Goal: Information Seeking & Learning: Find specific page/section

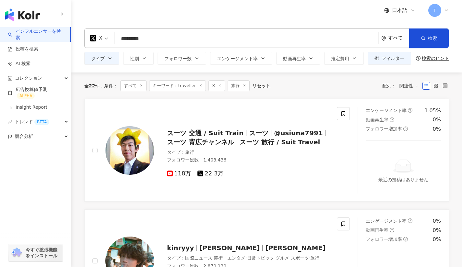
click at [161, 34] on input "*********" at bounding box center [246, 39] width 258 height 12
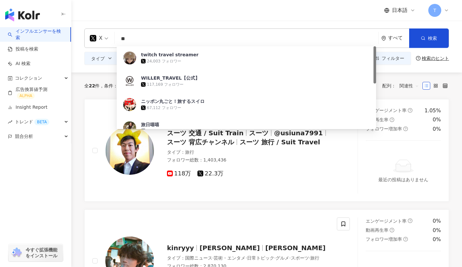
type input "*"
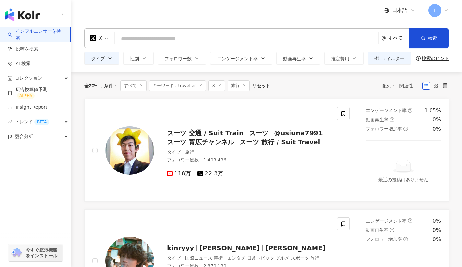
click at [392, 36] on div "すべて" at bounding box center [398, 38] width 21 height 6
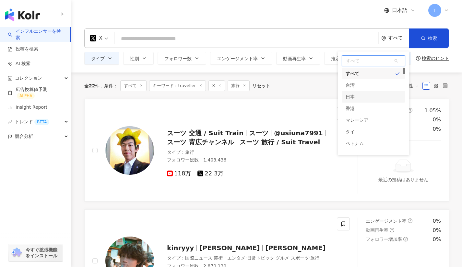
click at [362, 98] on div "日本" at bounding box center [372, 97] width 63 height 12
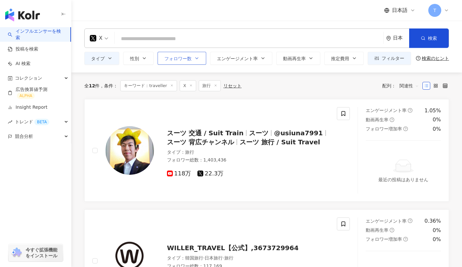
click at [187, 60] on span "フォロワー数" at bounding box center [177, 58] width 27 height 5
type input "*"
type input "*******"
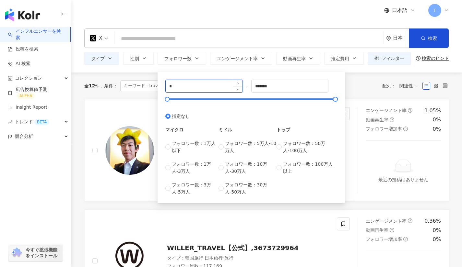
click at [192, 85] on input "*" at bounding box center [204, 86] width 77 height 12
type input "*****"
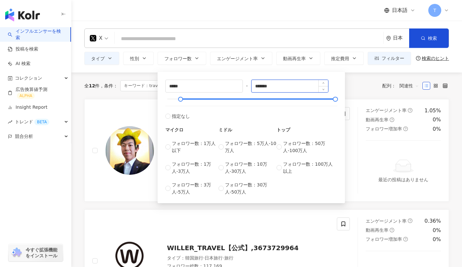
click at [290, 86] on input "*******" at bounding box center [289, 86] width 77 height 12
type input "*"
type input "******"
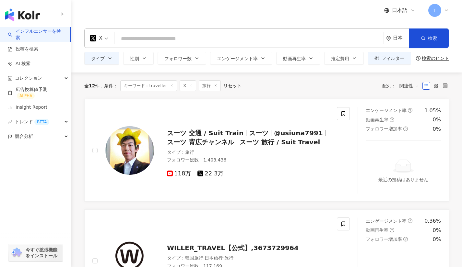
click at [358, 91] on div "全 12 件 条件 ： キーワード：traveller X 旅行 リセット 配列： 関連性" at bounding box center [266, 86] width 364 height 27
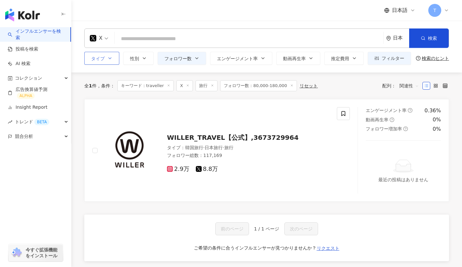
click at [109, 62] on button "タイプ" at bounding box center [101, 58] width 35 height 13
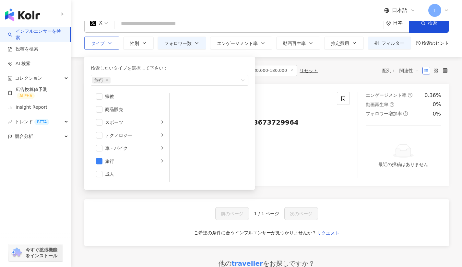
scroll to position [16, 0]
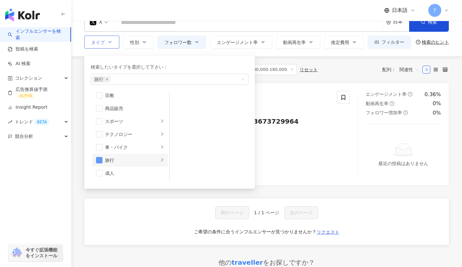
click at [101, 159] on span "button" at bounding box center [99, 160] width 6 height 6
click at [101, 160] on span "button" at bounding box center [99, 160] width 6 height 6
click at [275, 82] on div "全 1 件 条件 ： キーワード：traveller X 旅行 フォロワー数：80,000-180,000 リセット 配列： 関連性" at bounding box center [266, 69] width 364 height 27
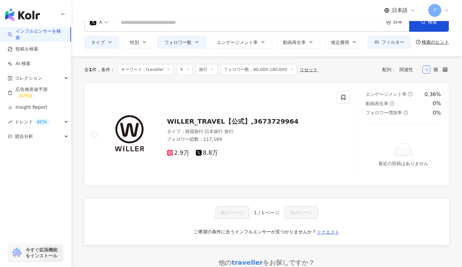
scroll to position [0, 0]
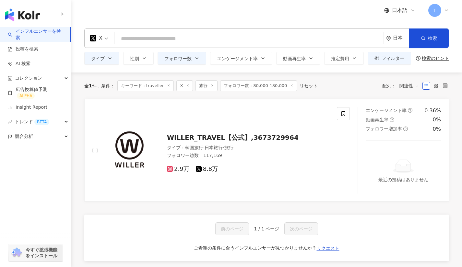
click at [167, 84] on icon at bounding box center [168, 85] width 3 height 3
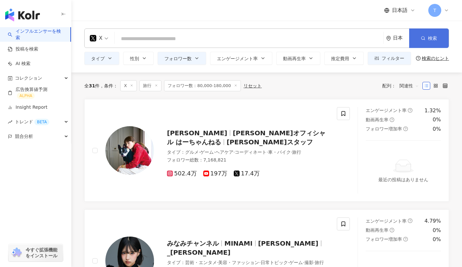
click at [440, 29] on button "検索" at bounding box center [429, 38] width 40 height 19
click at [425, 44] on button "検索" at bounding box center [429, 38] width 40 height 19
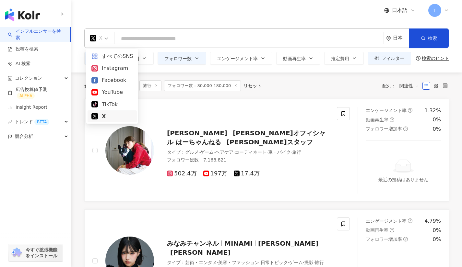
click at [107, 36] on span "X" at bounding box center [99, 38] width 18 height 10
click at [105, 117] on div "X" at bounding box center [111, 116] width 41 height 8
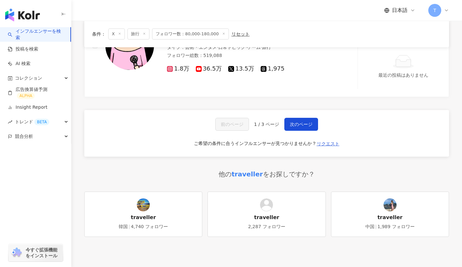
scroll to position [1379, 0]
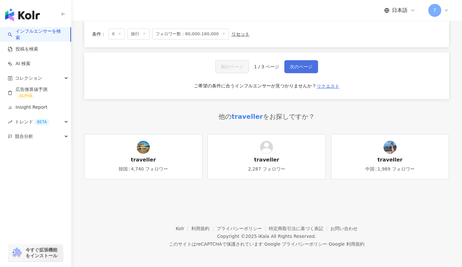
click at [300, 62] on button "次のページ" at bounding box center [301, 66] width 34 height 13
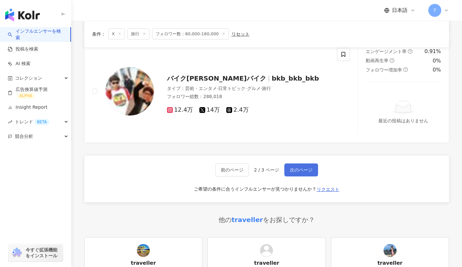
scroll to position [1276, 0]
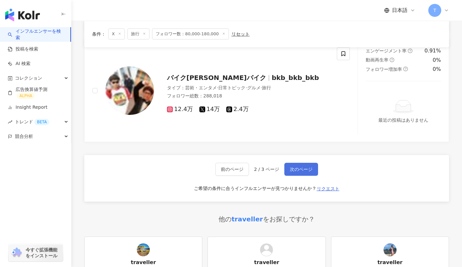
click at [304, 167] on span "次のページ" at bounding box center [301, 169] width 23 height 5
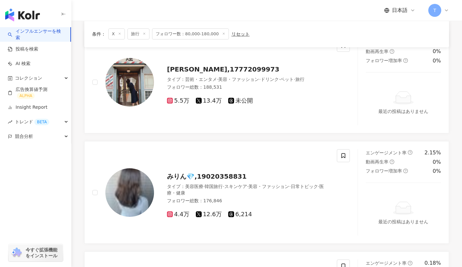
scroll to position [69, 0]
click at [232, 68] on span "[PERSON_NAME],17772099973" at bounding box center [223, 69] width 112 height 8
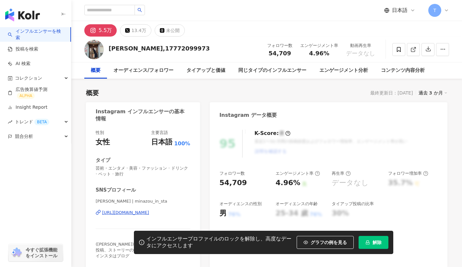
click at [149, 212] on div "[URL][DOMAIN_NAME]" at bounding box center [125, 213] width 47 height 6
